Goal: Transaction & Acquisition: Obtain resource

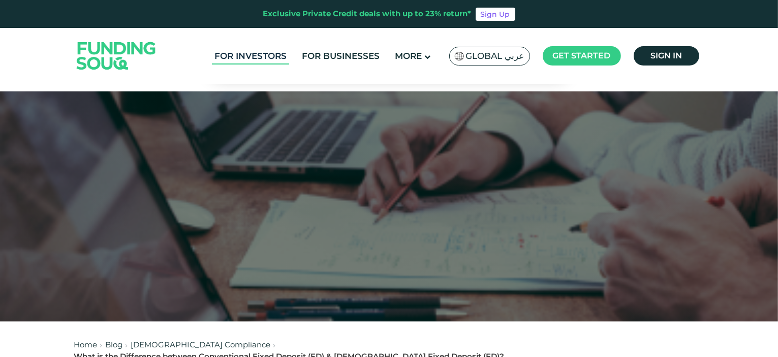
click at [252, 53] on link "For Investors" at bounding box center [250, 56] width 77 height 17
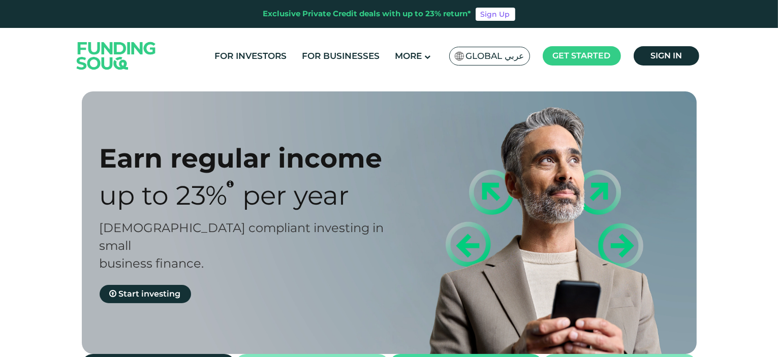
type tc-range-slider "4"
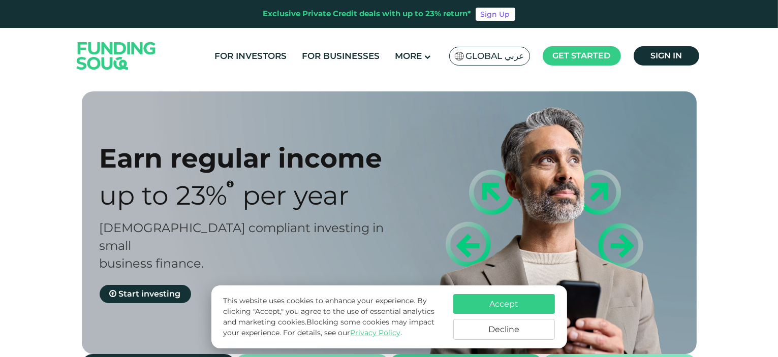
click at [494, 303] on button "Accept" at bounding box center [505, 304] width 102 height 20
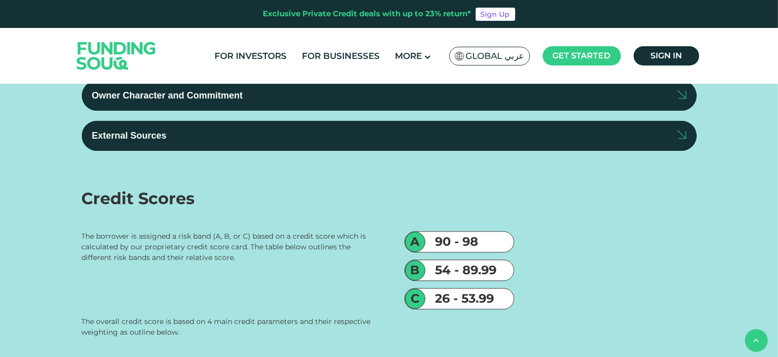
scroll to position [2307, 0]
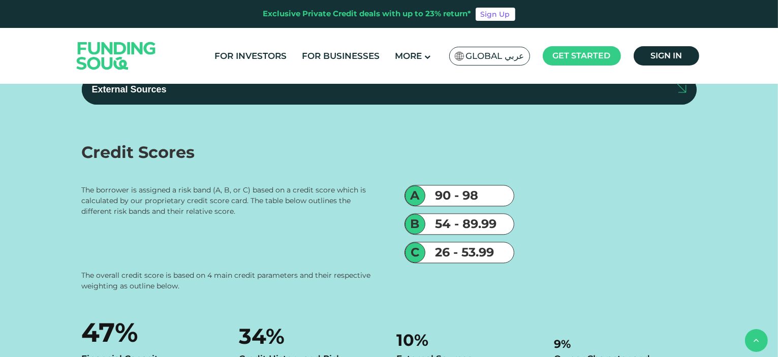
click at [488, 58] on span "Global عربي" at bounding box center [495, 56] width 58 height 12
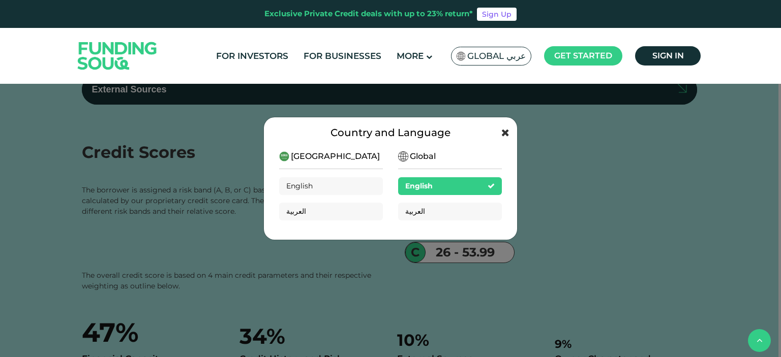
click at [506, 133] on icon at bounding box center [505, 133] width 8 height 10
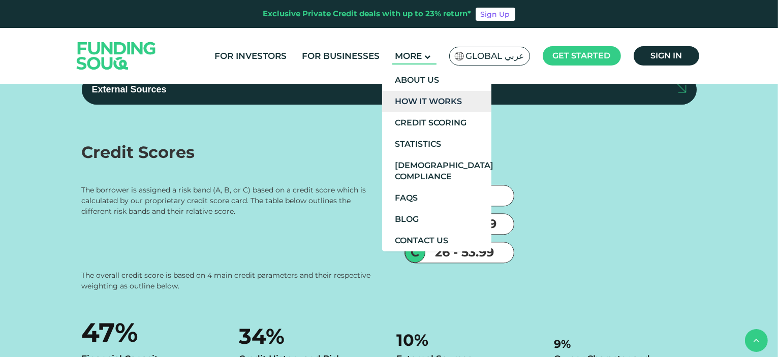
click at [427, 104] on link "How It Works" at bounding box center [436, 101] width 109 height 21
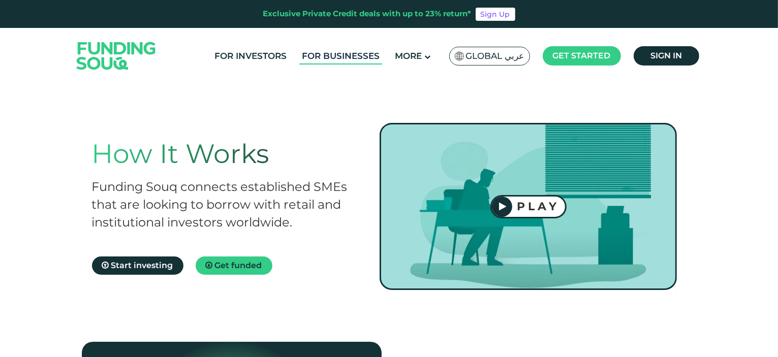
click at [344, 54] on link "For Businesses" at bounding box center [340, 56] width 83 height 17
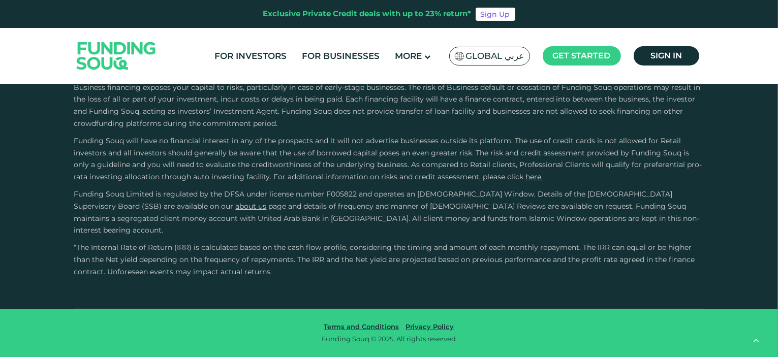
scroll to position [1641, 0]
